Goal: Task Accomplishment & Management: Manage account settings

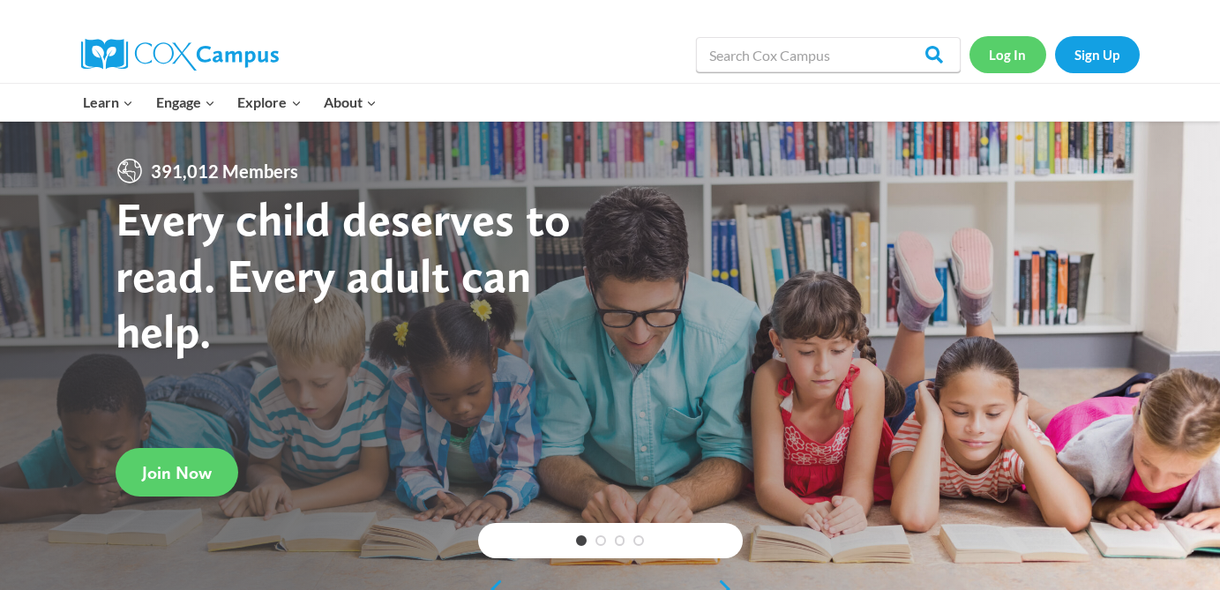
click at [1018, 56] on link "Log In" at bounding box center [1008, 54] width 77 height 36
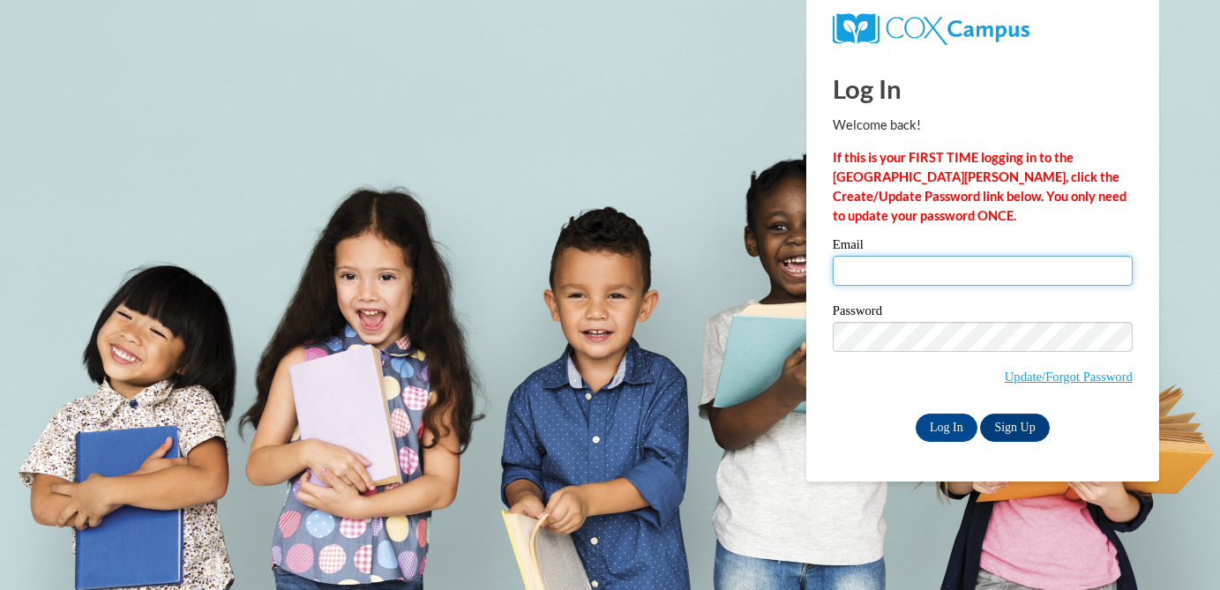
click at [868, 269] on input "Email" at bounding box center [983, 271] width 300 height 30
type input "hughesl@w-csd.org"
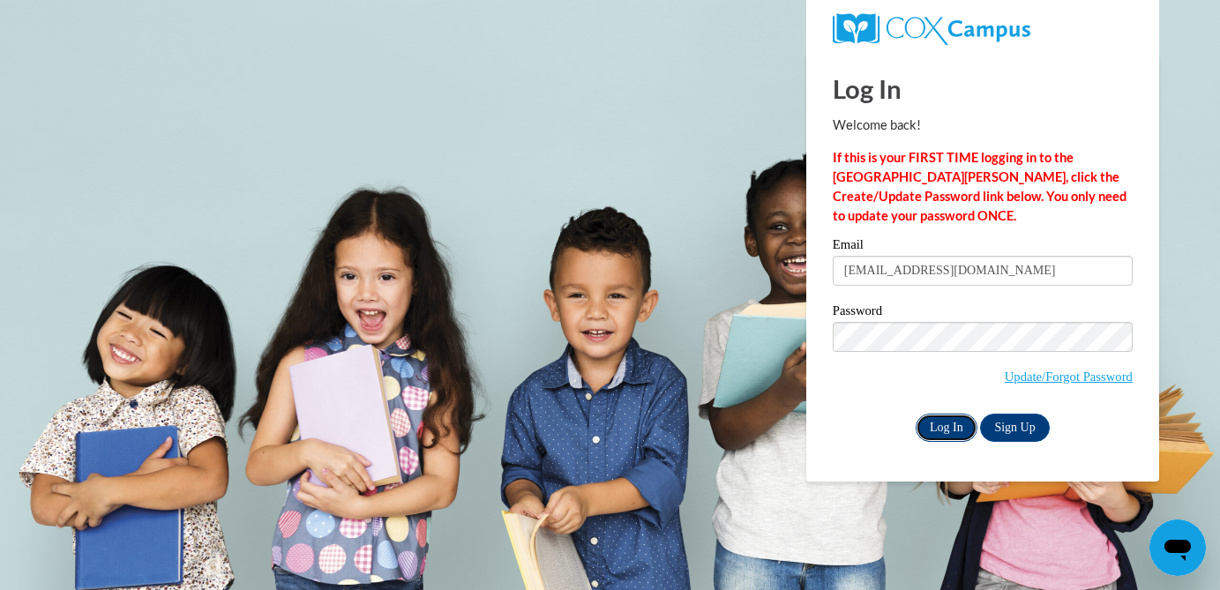
click at [951, 427] on input "Log In" at bounding box center [947, 428] width 62 height 28
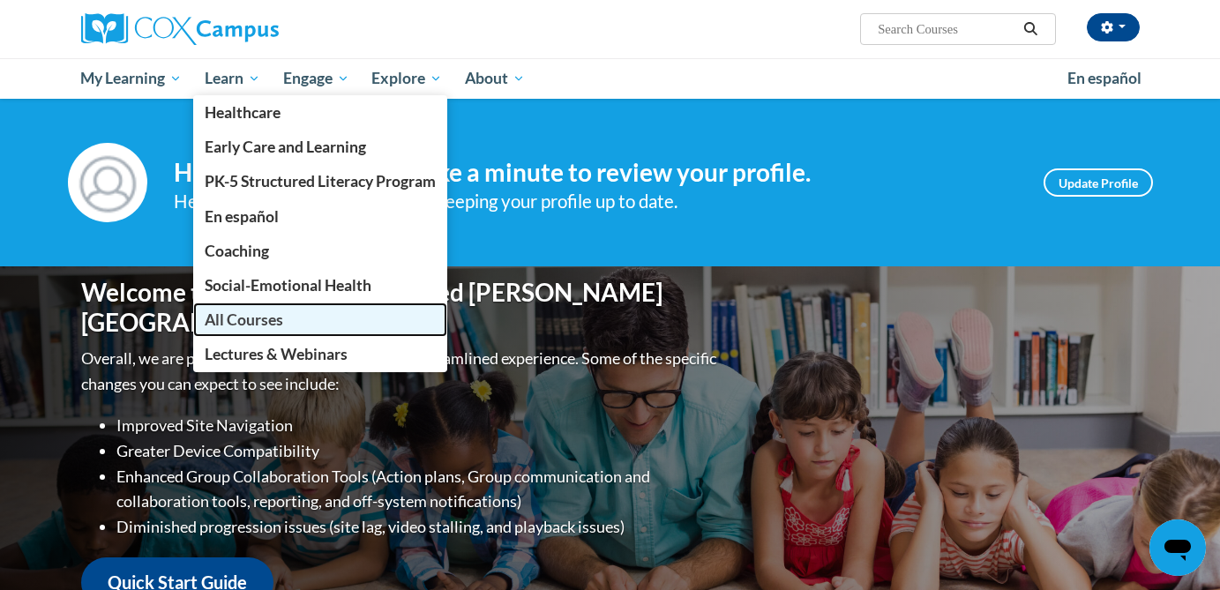
click at [236, 316] on span "All Courses" at bounding box center [244, 320] width 79 height 19
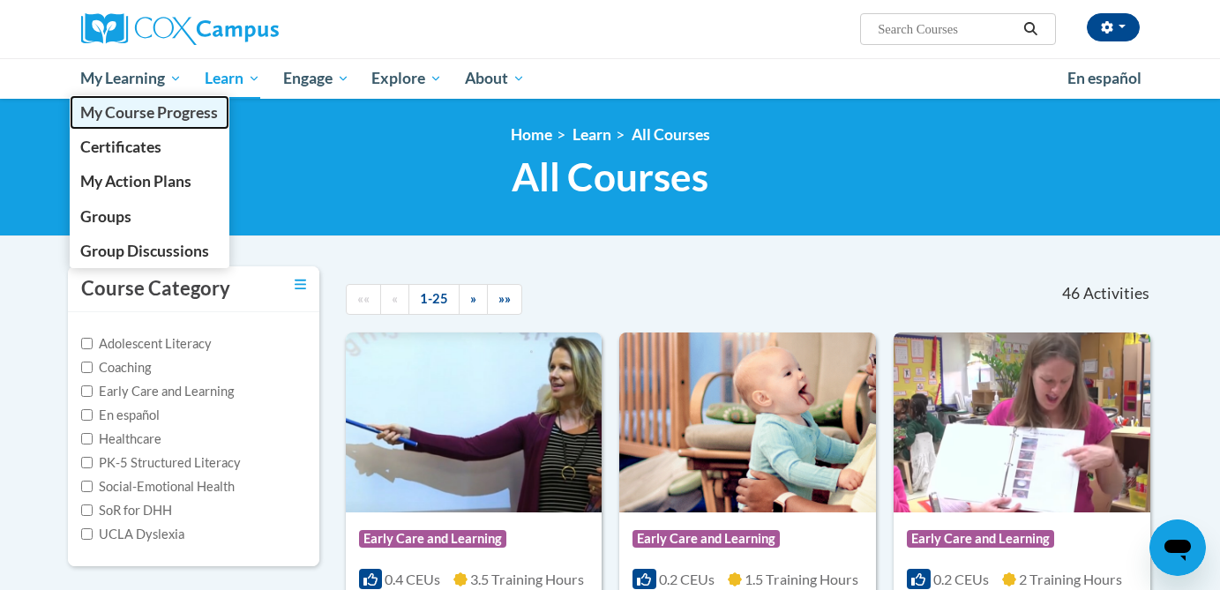
click at [124, 113] on span "My Course Progress" at bounding box center [149, 112] width 138 height 19
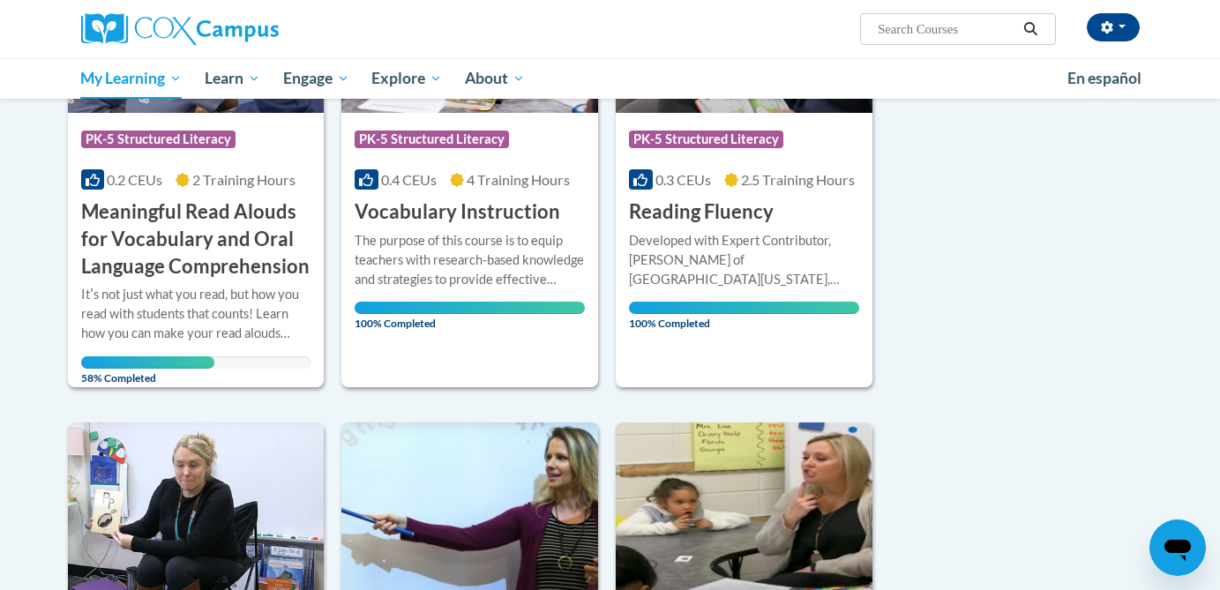
scroll to position [383, 0]
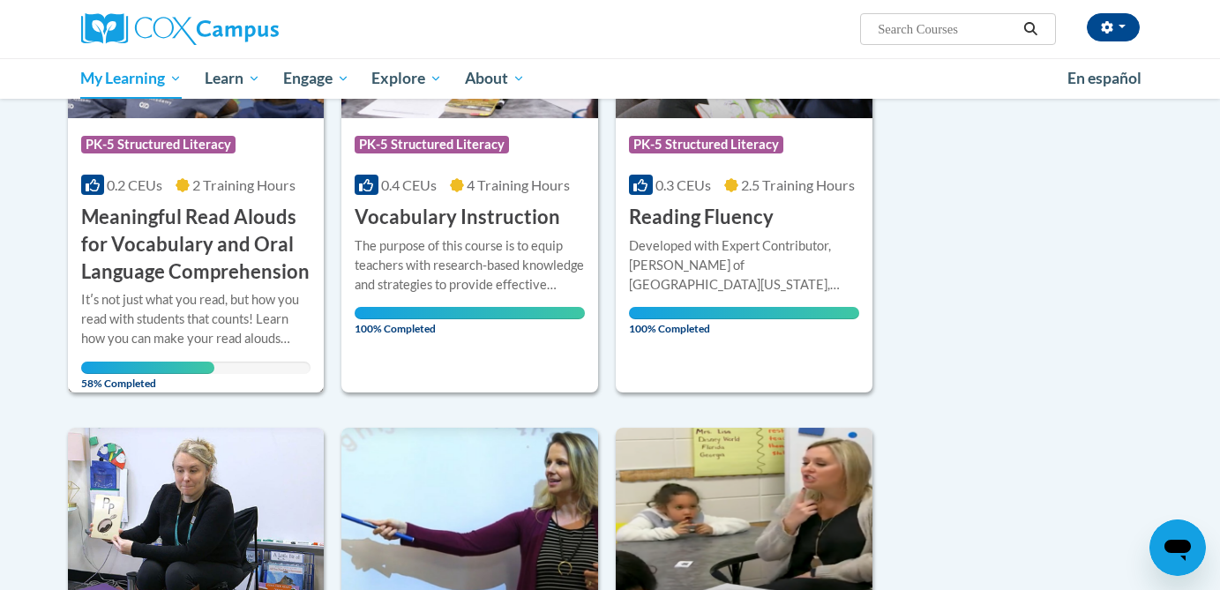
click at [187, 231] on h3 "Meaningful Read Alouds for Vocabulary and Oral Language Comprehension" at bounding box center [196, 244] width 230 height 81
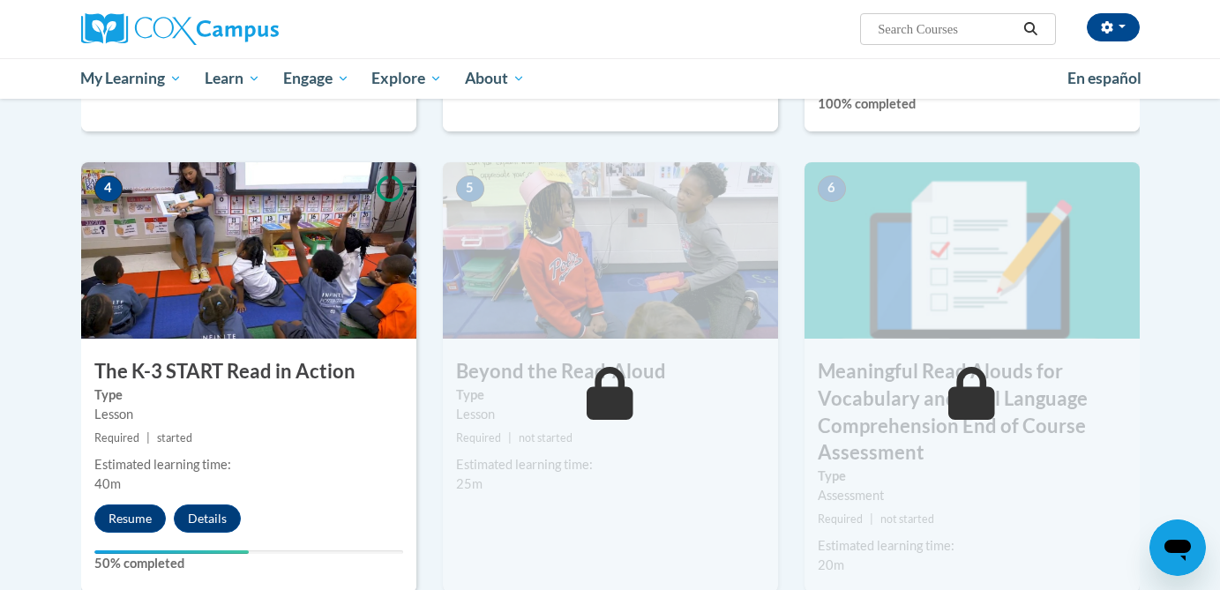
scroll to position [858, 0]
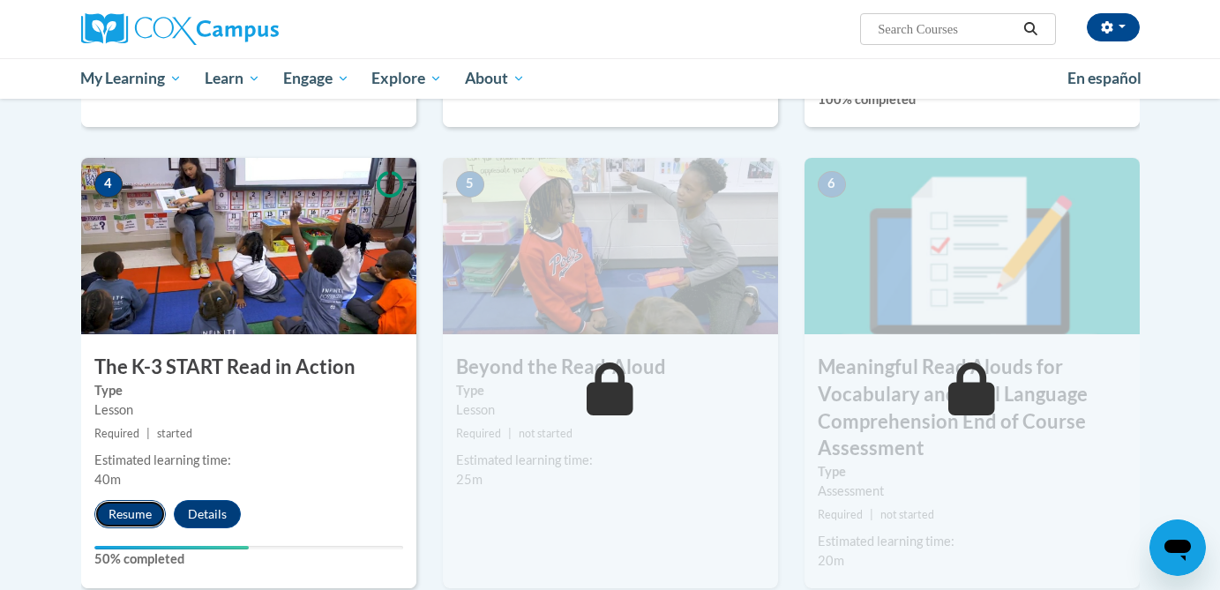
click at [129, 519] on button "Resume" at bounding box center [129, 514] width 71 height 28
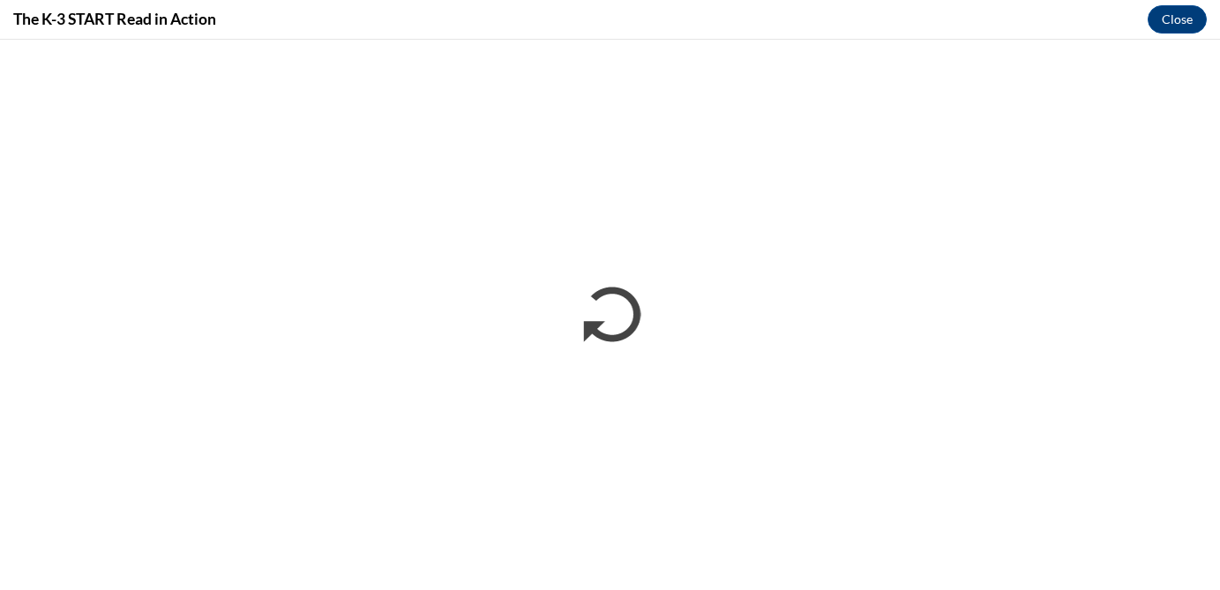
scroll to position [0, 0]
